Goal: Complete application form: Complete application form

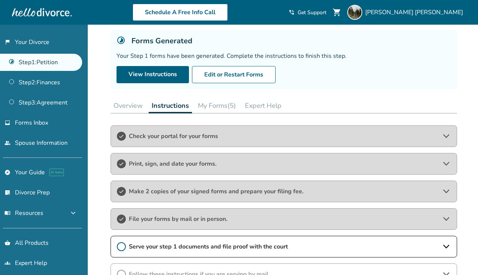
scroll to position [47, 0]
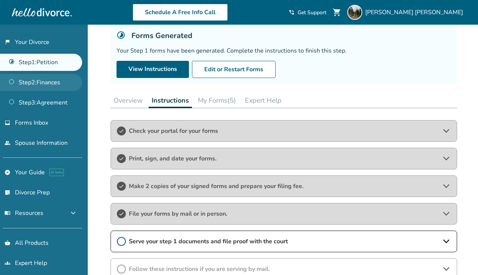
click at [61, 85] on link "Step 2 : Finances" at bounding box center [41, 82] width 82 height 17
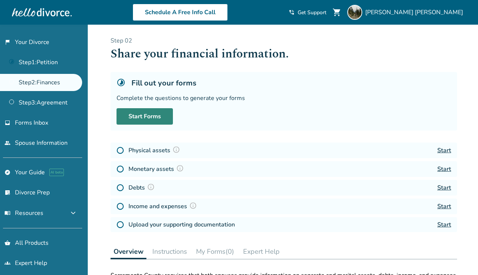
click at [152, 121] on link "Start Forms" at bounding box center [145, 116] width 56 height 16
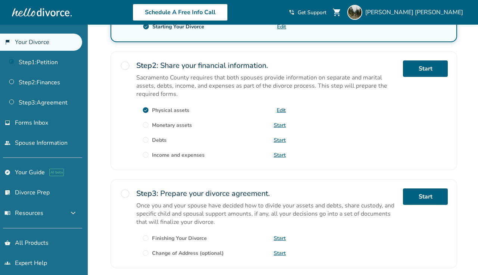
scroll to position [198, 0]
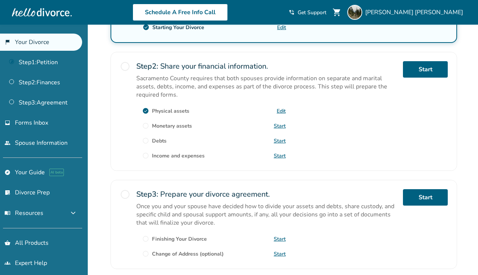
click at [281, 127] on link "Start" at bounding box center [280, 126] width 12 height 7
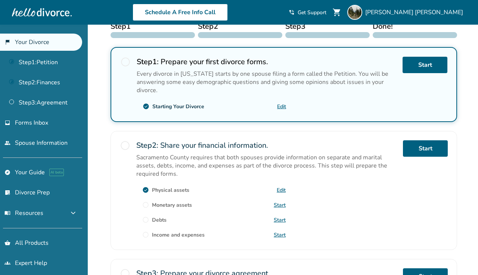
scroll to position [125, 0]
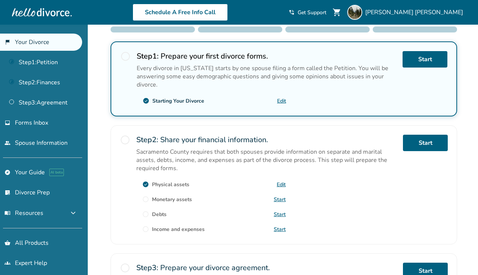
click at [279, 197] on link "Start" at bounding box center [280, 199] width 12 height 7
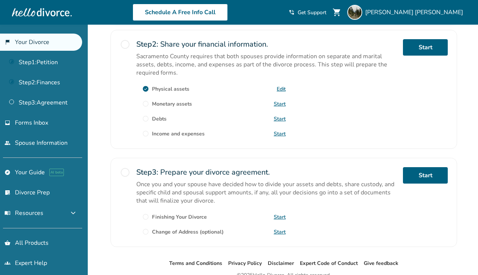
scroll to position [216, 0]
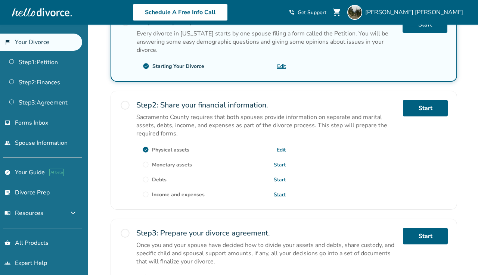
scroll to position [163, 0]
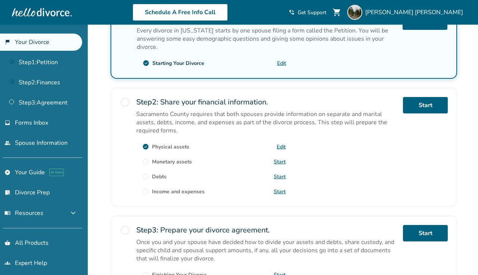
click at [146, 159] on span "radio_button_unchecked" at bounding box center [145, 161] width 7 height 7
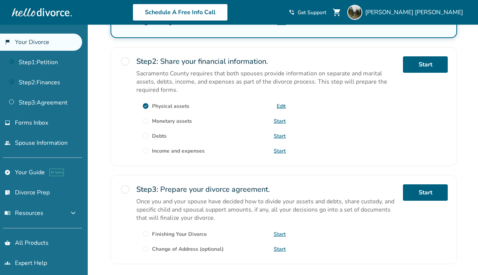
scroll to position [207, 0]
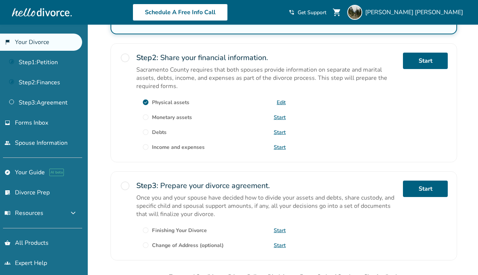
click at [282, 117] on link "Start" at bounding box center [280, 117] width 12 height 7
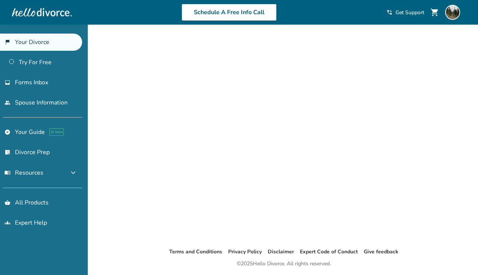
click at [38, 40] on link "flag_2 Your Divorce" at bounding box center [41, 42] width 82 height 17
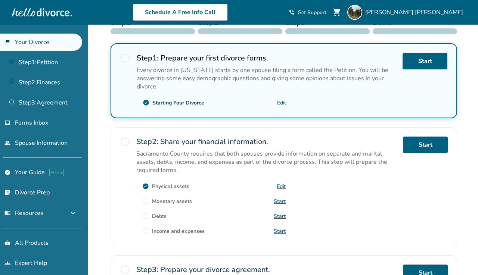
scroll to position [203, 0]
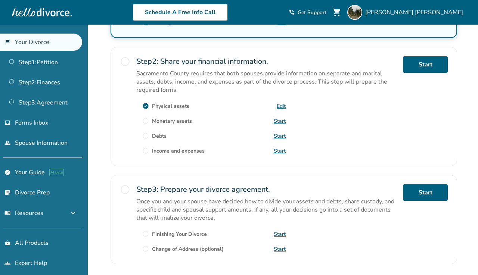
click at [281, 138] on link "Start" at bounding box center [280, 136] width 12 height 7
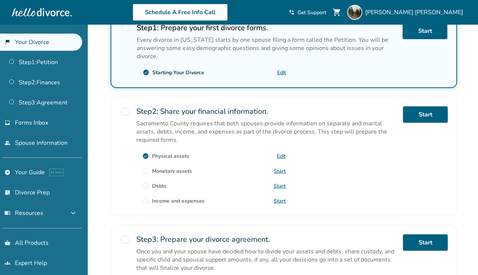
scroll to position [209, 0]
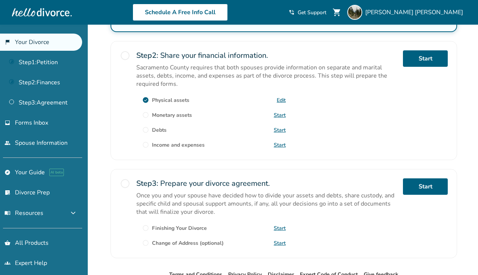
click at [281, 148] on link "Start" at bounding box center [280, 145] width 12 height 7
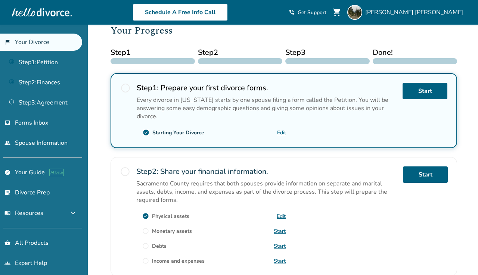
scroll to position [102, 0]
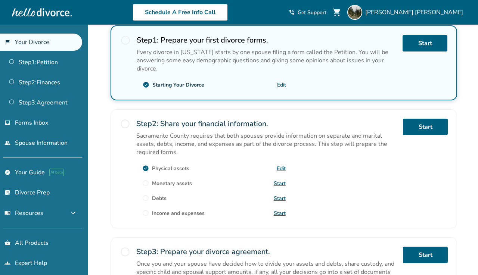
scroll to position [181, 0]
